Goal: Complete application form

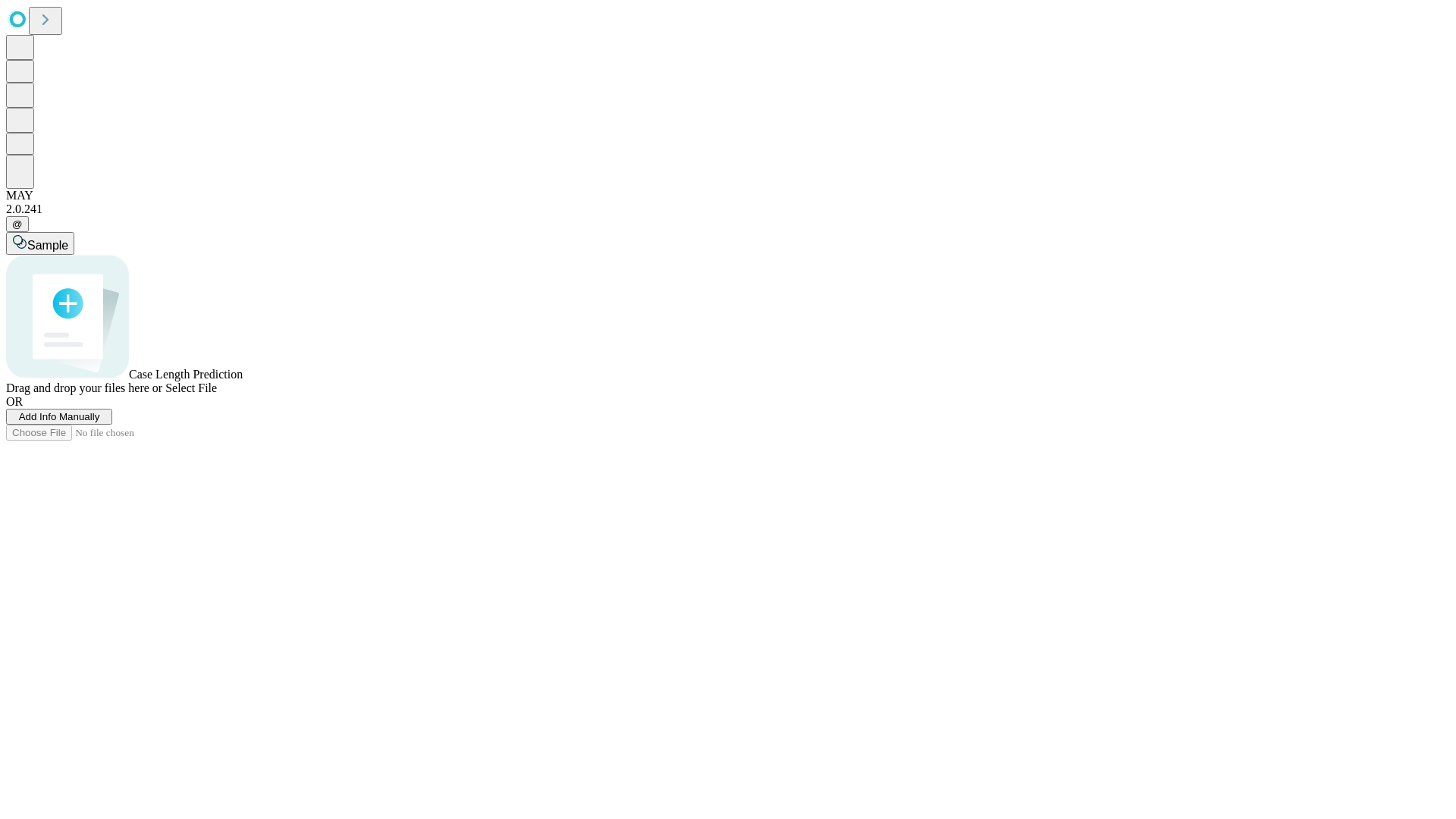
click at [100, 423] on span "Add Info Manually" at bounding box center [59, 416] width 81 height 11
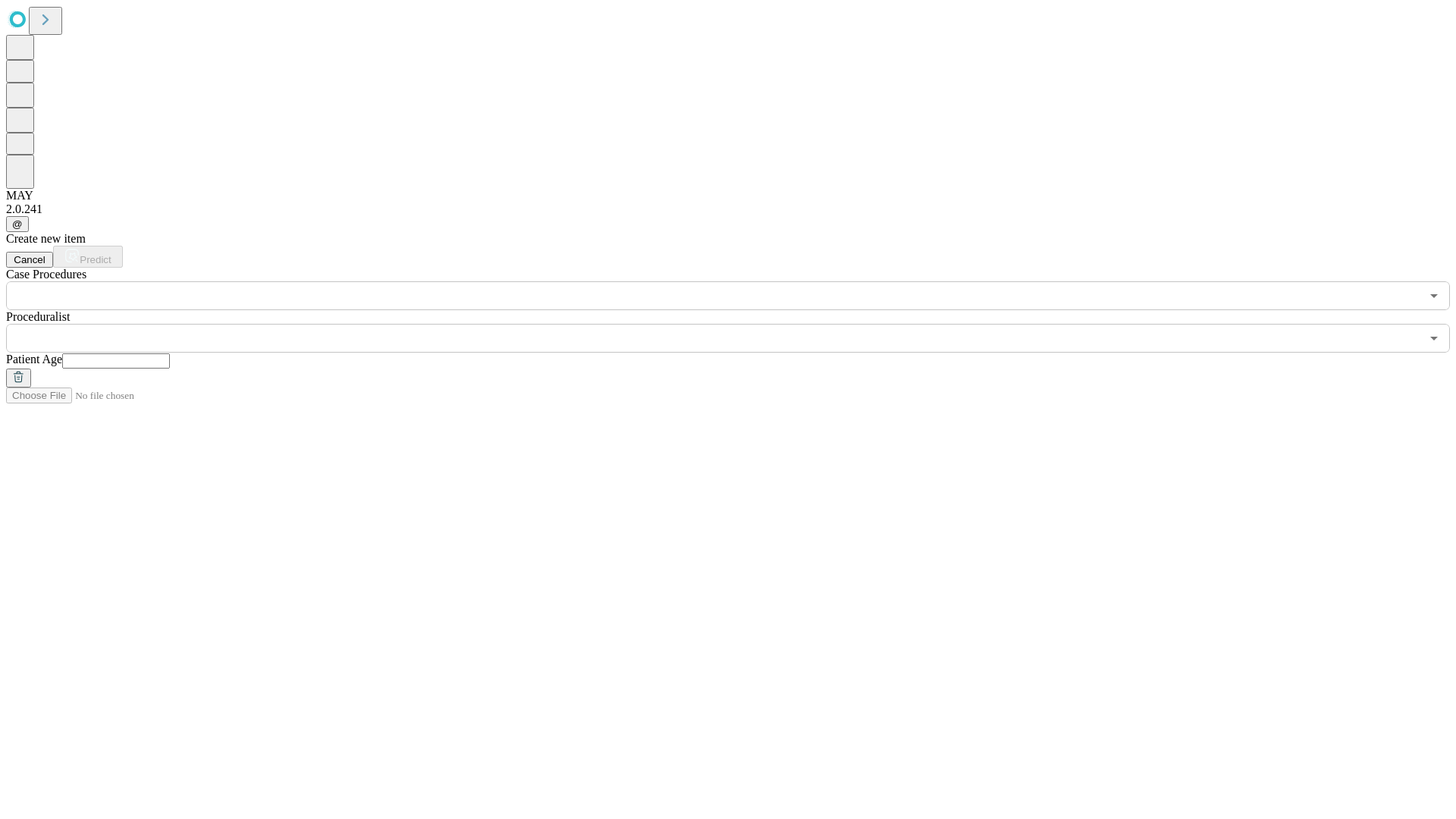
click at [170, 354] on input "text" at bounding box center [116, 361] width 108 height 15
type input "**"
click at [739, 324] on input "text" at bounding box center [713, 338] width 1414 height 29
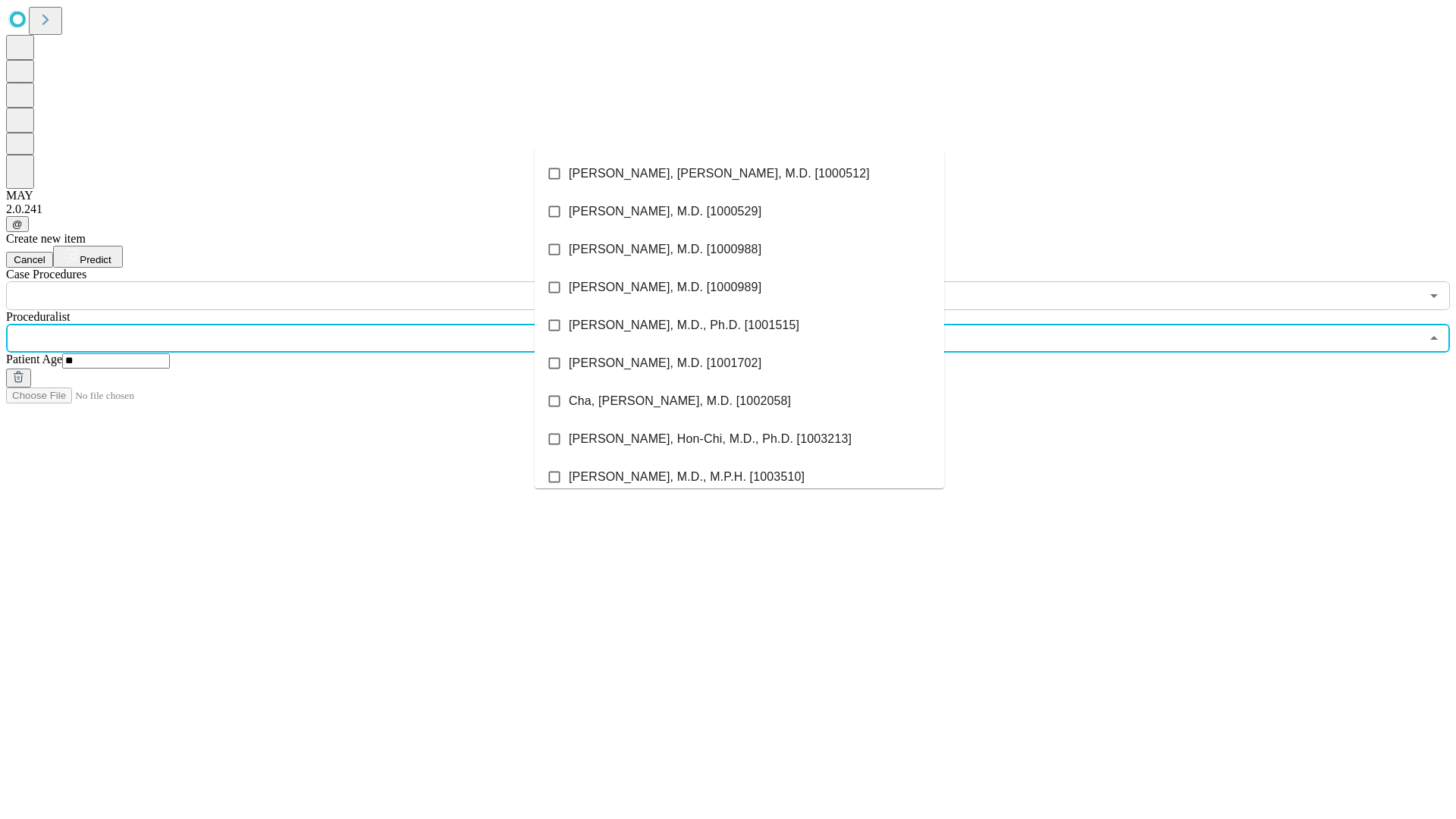
click at [740, 173] on li "[PERSON_NAME], [PERSON_NAME], M.D. [1000512]" at bounding box center [740, 173] width 410 height 38
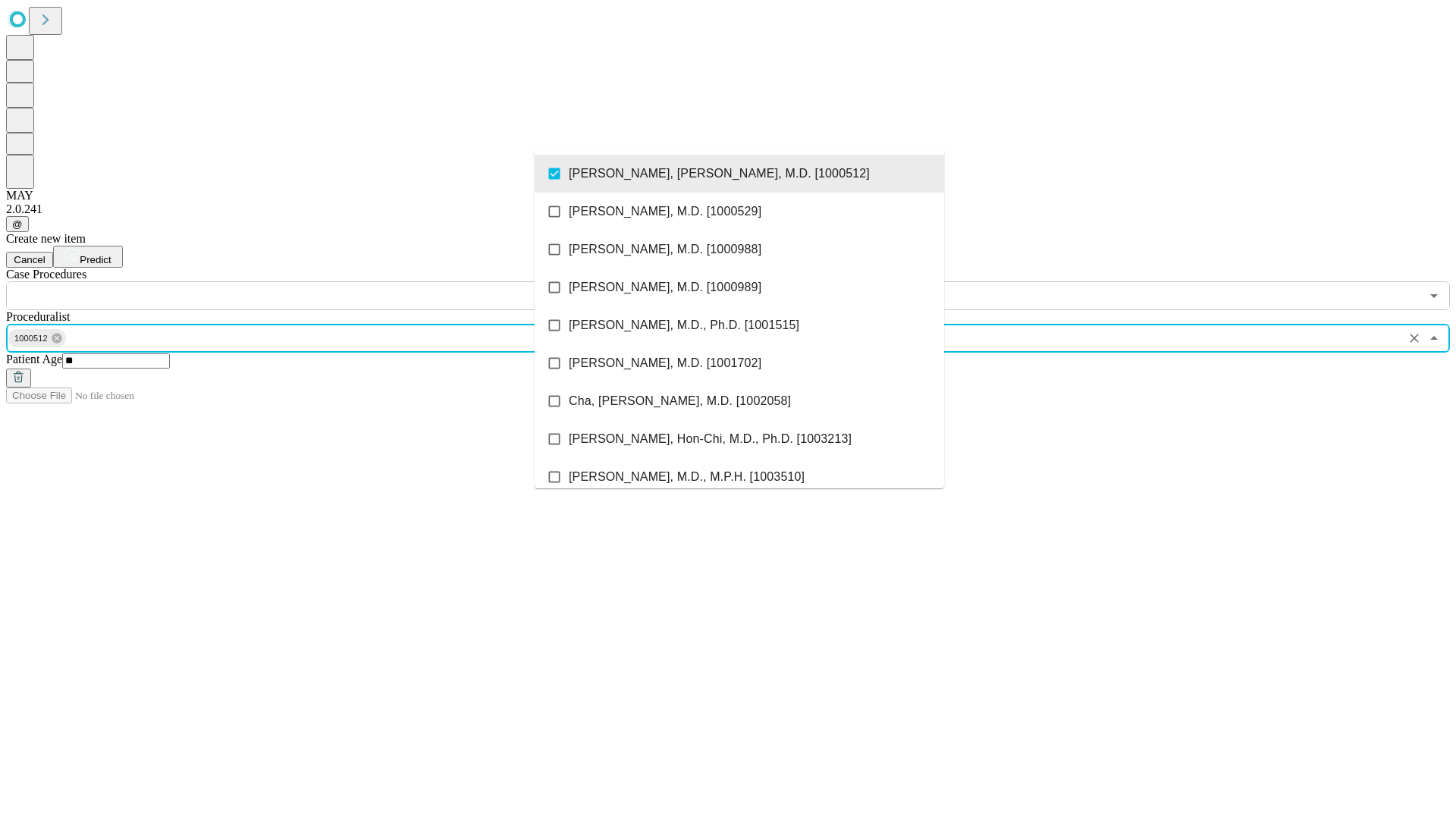
click at [319, 281] on input "text" at bounding box center [713, 295] width 1414 height 29
